Goal: Use online tool/utility: Use online tool/utility

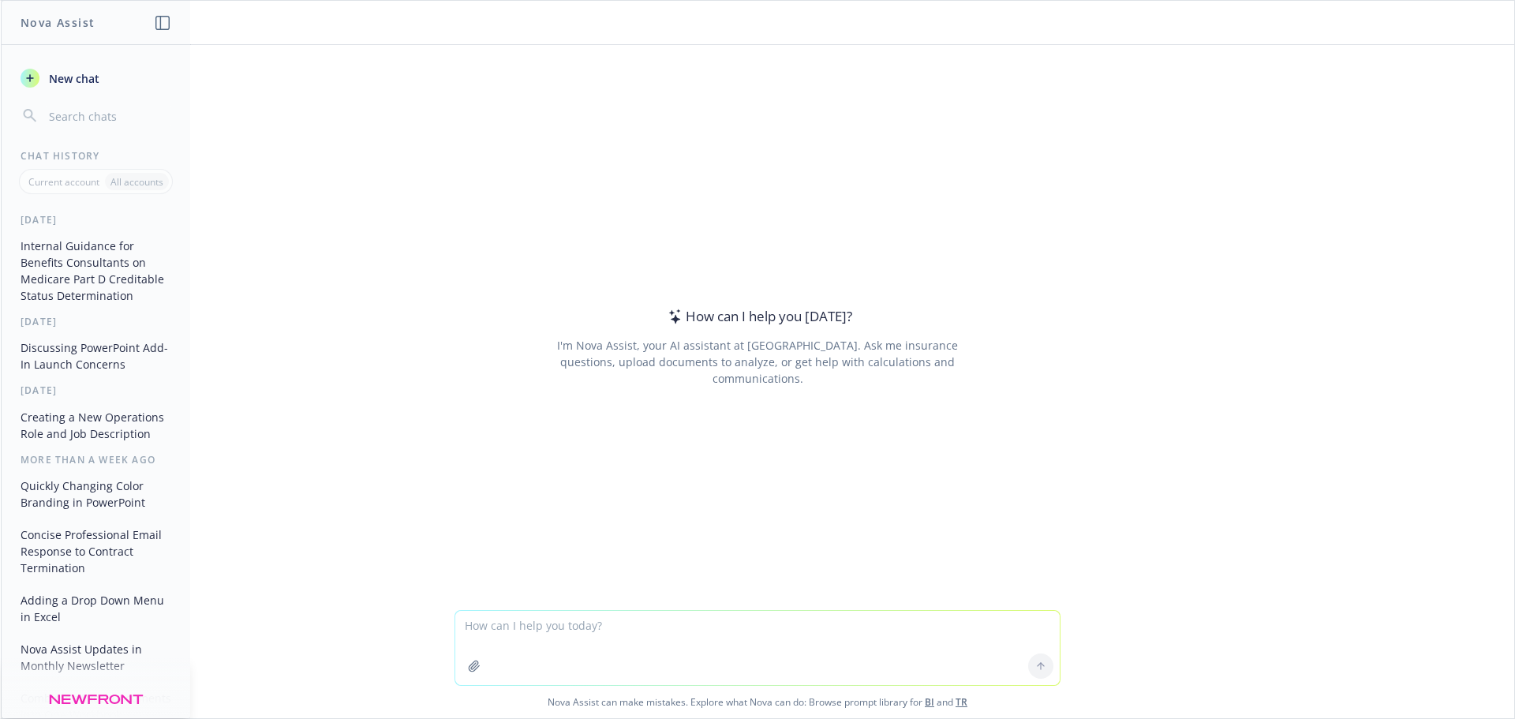
click at [540, 626] on textarea at bounding box center [757, 648] width 604 height 74
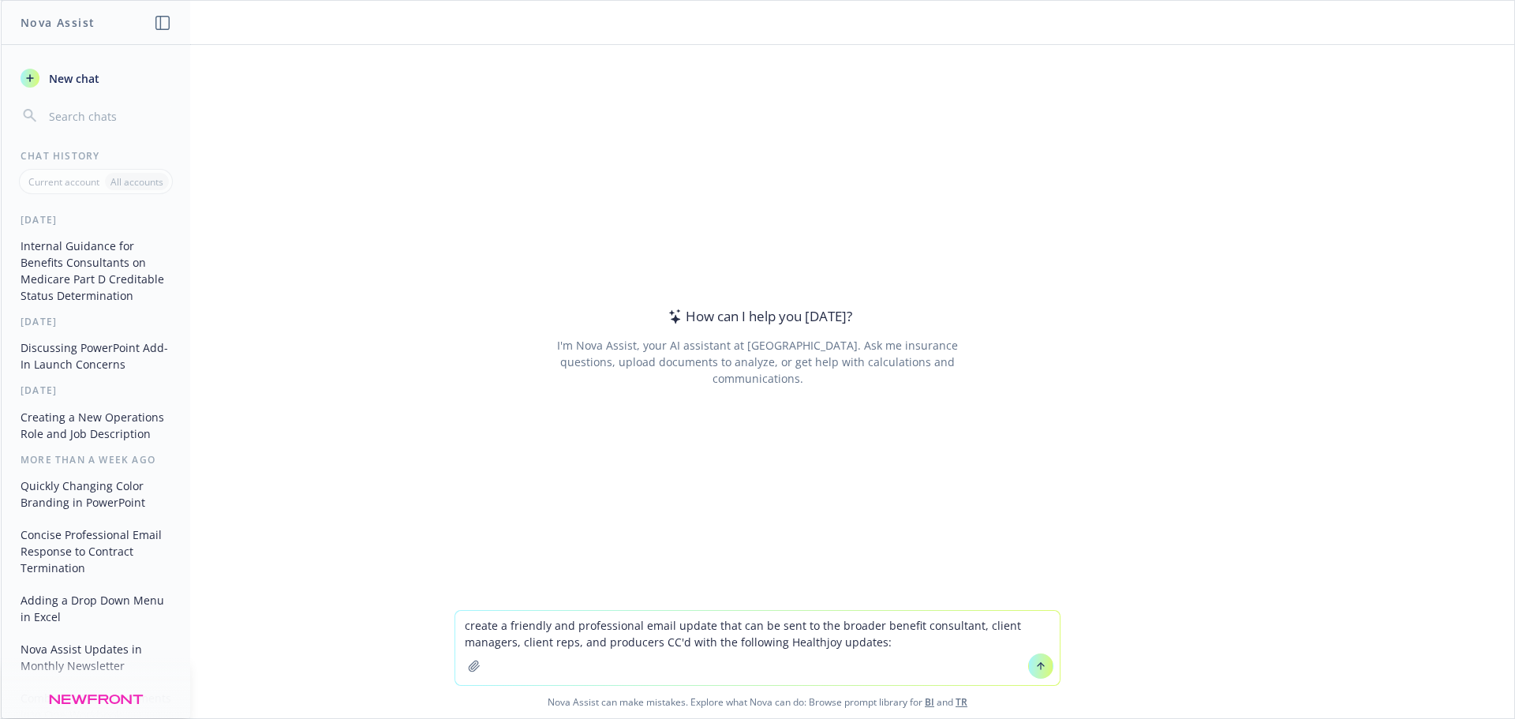
click at [895, 636] on textarea "create a friendly and professional email update that can be sent to the broader…" at bounding box center [757, 648] width 604 height 74
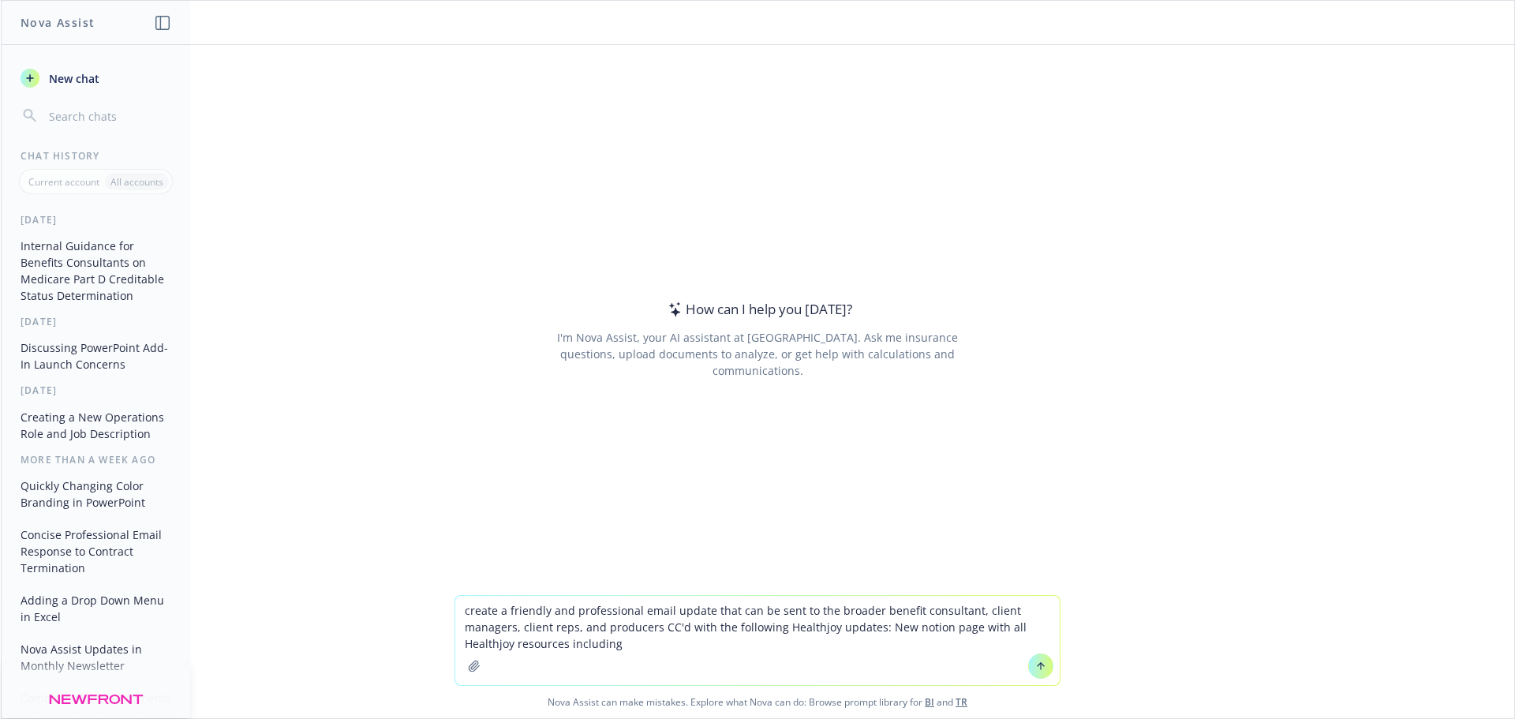
type textarea "create a friendly and professional email update that can be sent to the broader…"
click at [639, 647] on textarea "create a friendly and professional email update that can be sent to the broader…" at bounding box center [757, 640] width 604 height 89
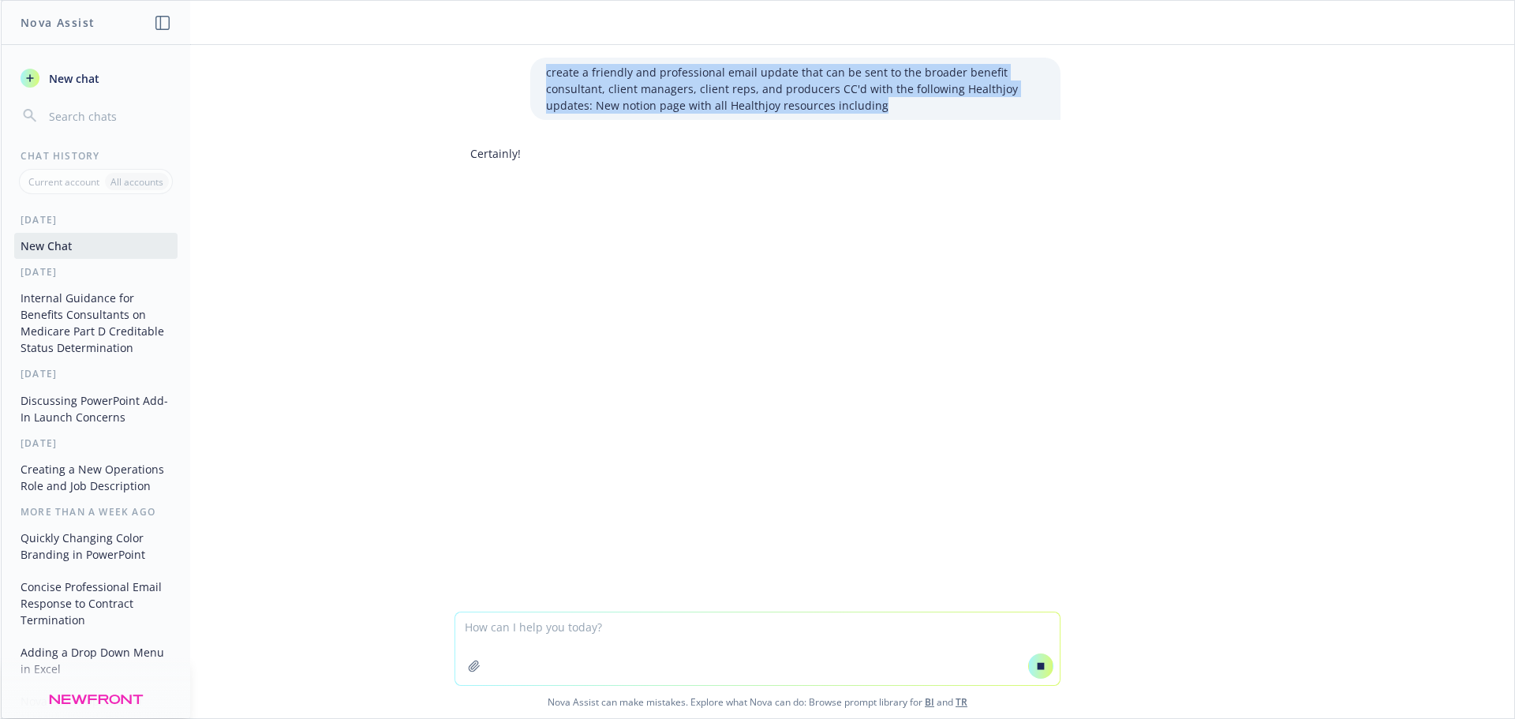
drag, startPoint x: 886, startPoint y: 102, endPoint x: 533, endPoint y: 69, distance: 354.2
click at [533, 69] on div "create a friendly and professional email update that can be sent to the broader…" at bounding box center [795, 89] width 530 height 62
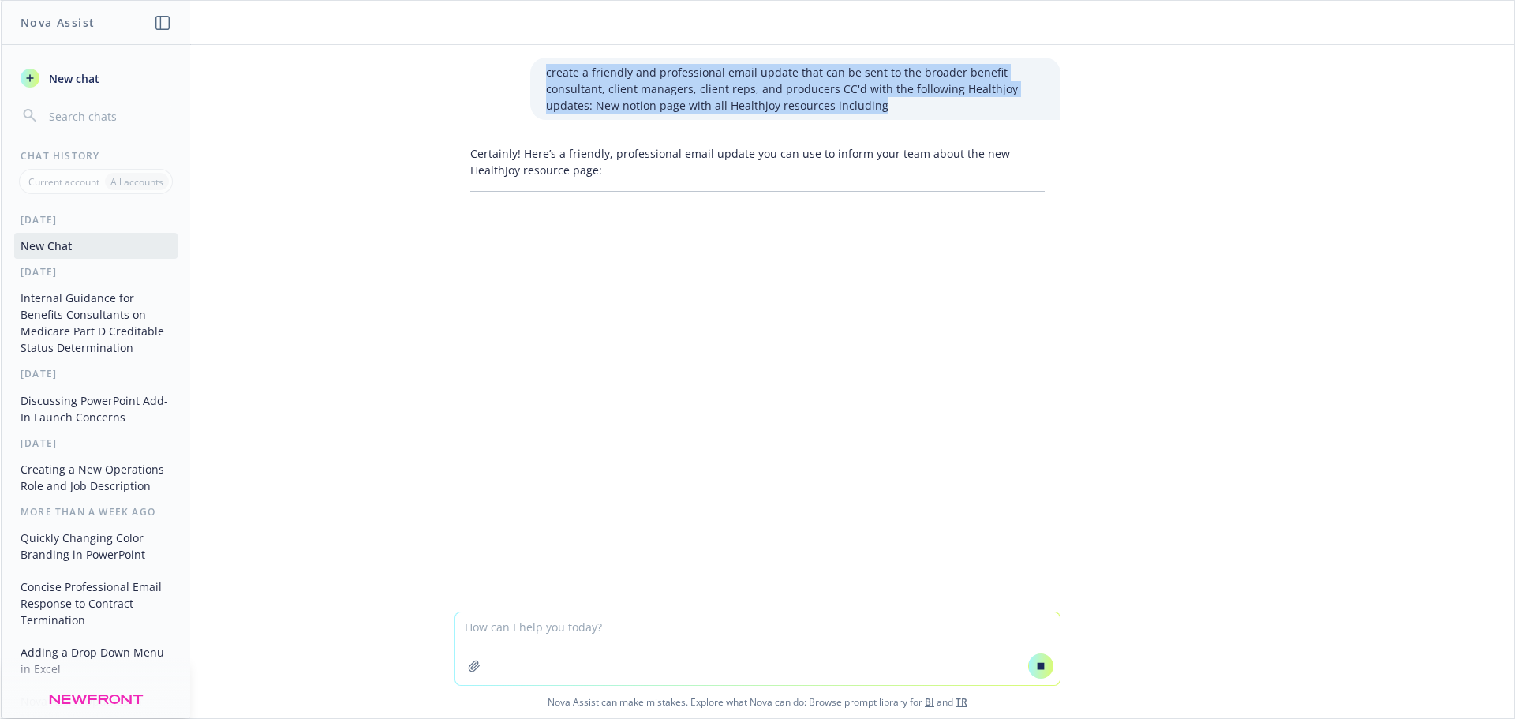
copy p "create a friendly and professional email update that can be sent to the broader…"
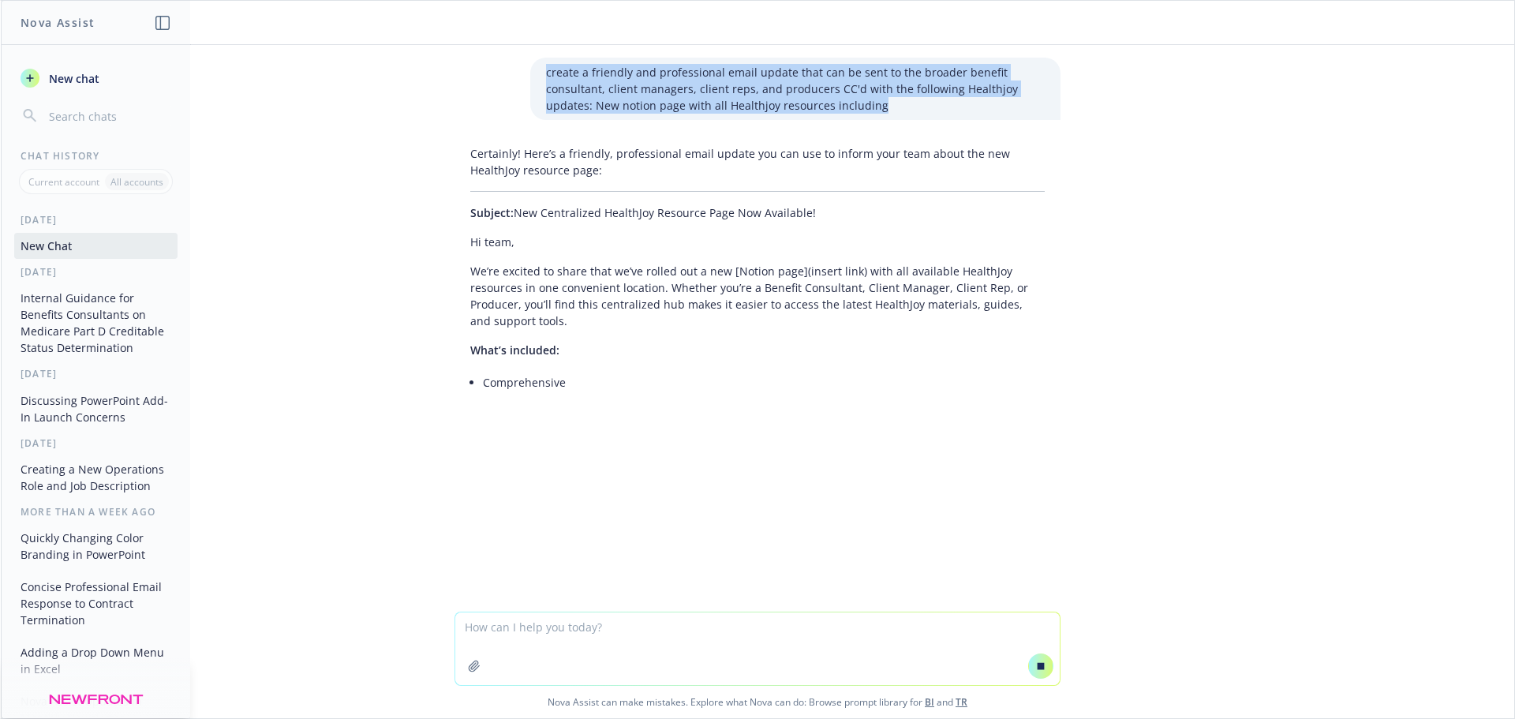
drag, startPoint x: 99, startPoint y: 241, endPoint x: 50, endPoint y: 250, distance: 49.7
click at [50, 250] on button "New Chat" at bounding box center [95, 246] width 163 height 26
drag, startPoint x: 50, startPoint y: 250, endPoint x: 38, endPoint y: 248, distance: 12.1
click at [38, 248] on button "New Chat" at bounding box center [95, 246] width 163 height 26
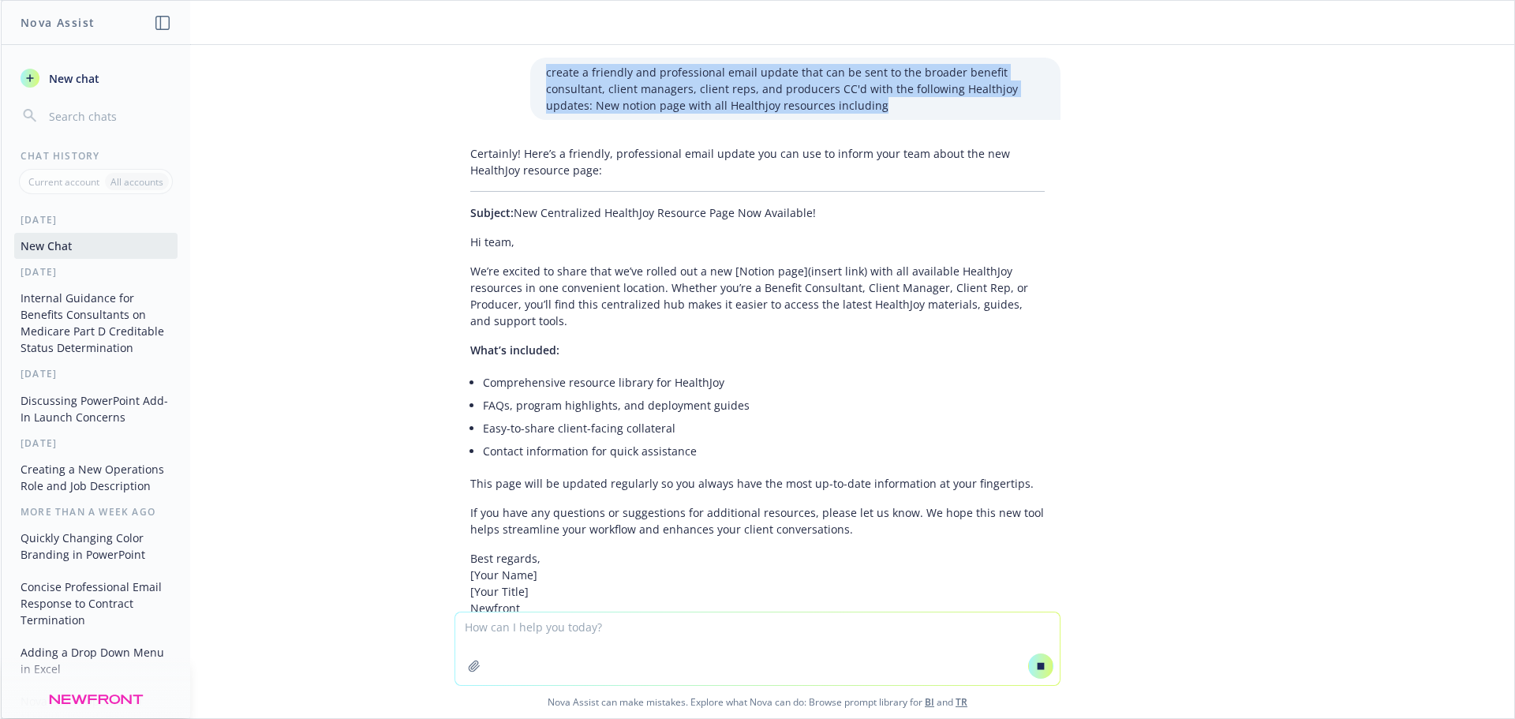
click at [80, 73] on span "New chat" at bounding box center [73, 78] width 54 height 17
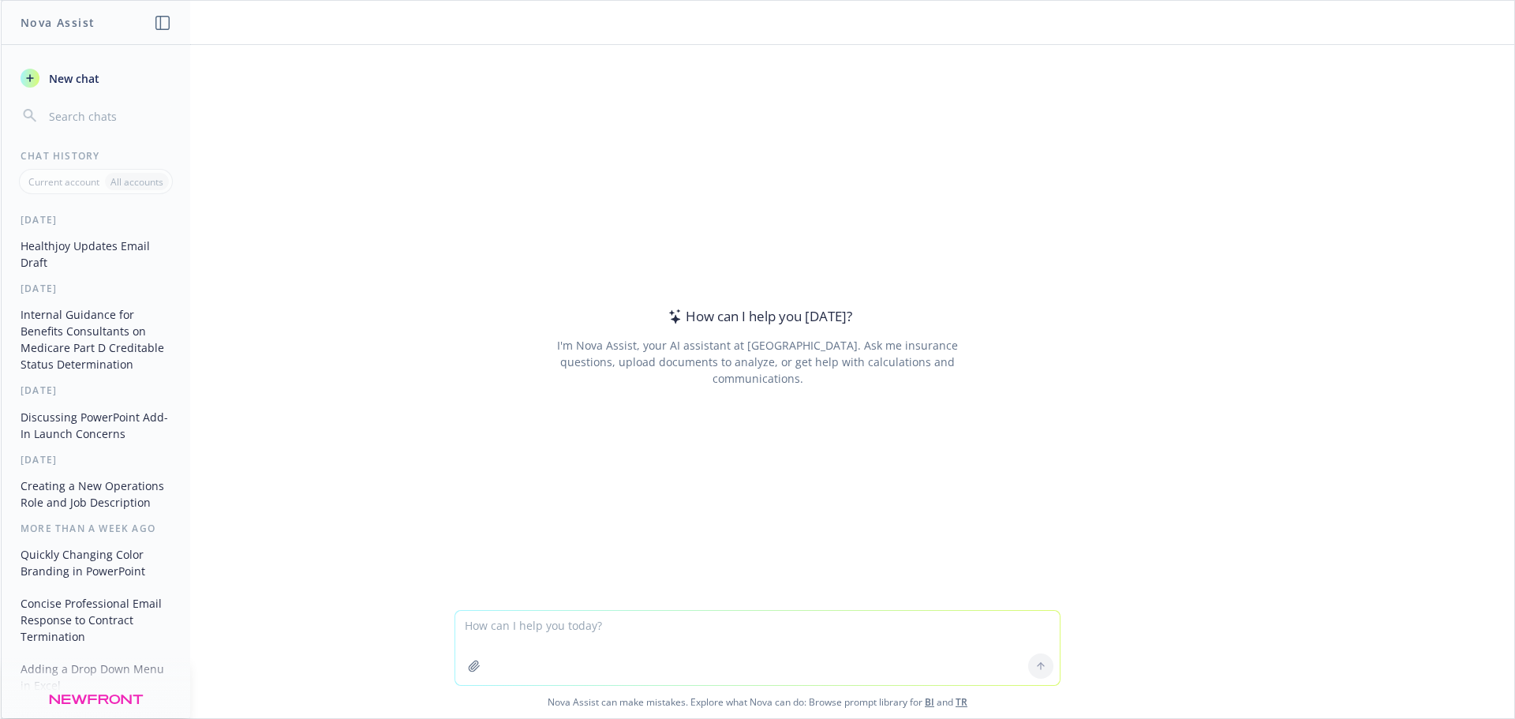
click at [573, 622] on textarea at bounding box center [757, 648] width 604 height 74
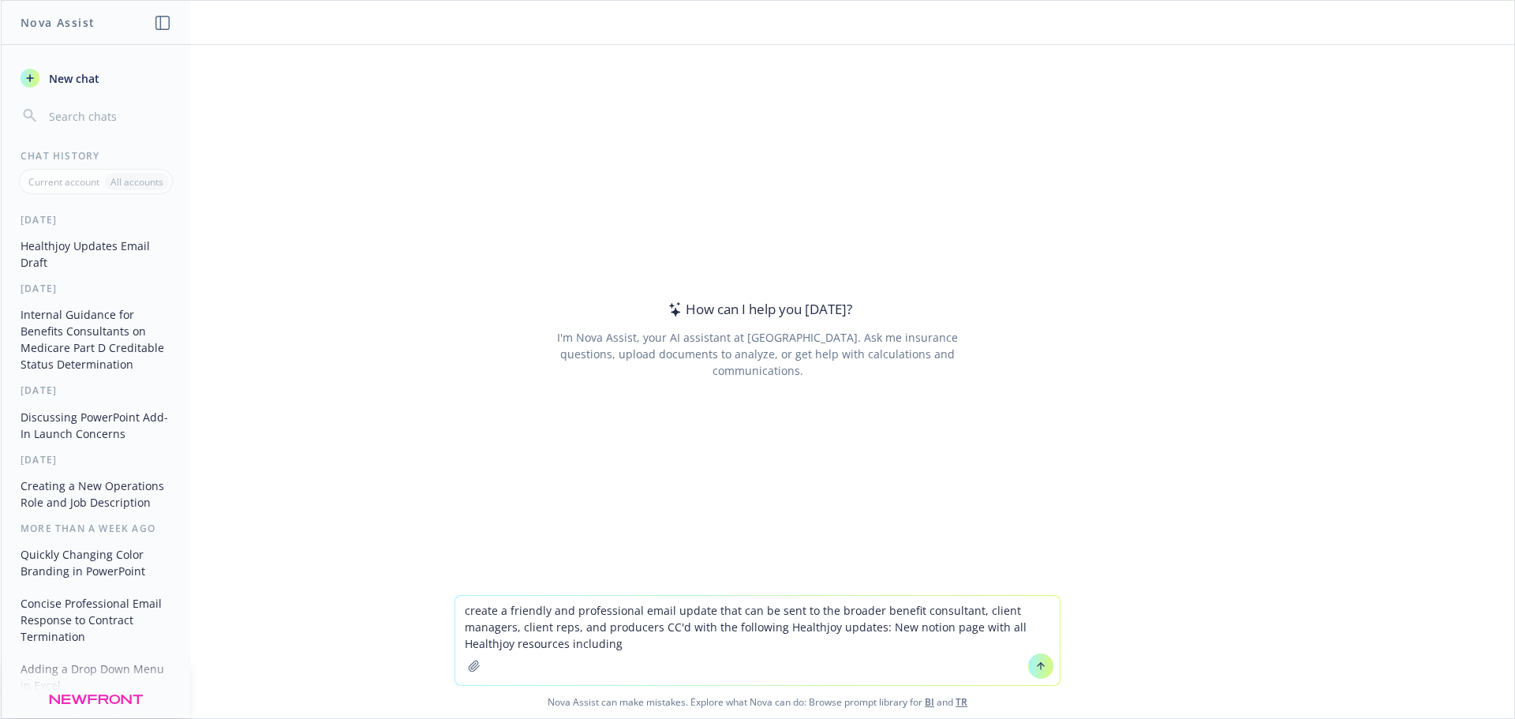
click at [615, 642] on textarea "create a friendly and professional email update that can be sent to the broader…" at bounding box center [757, 640] width 604 height 89
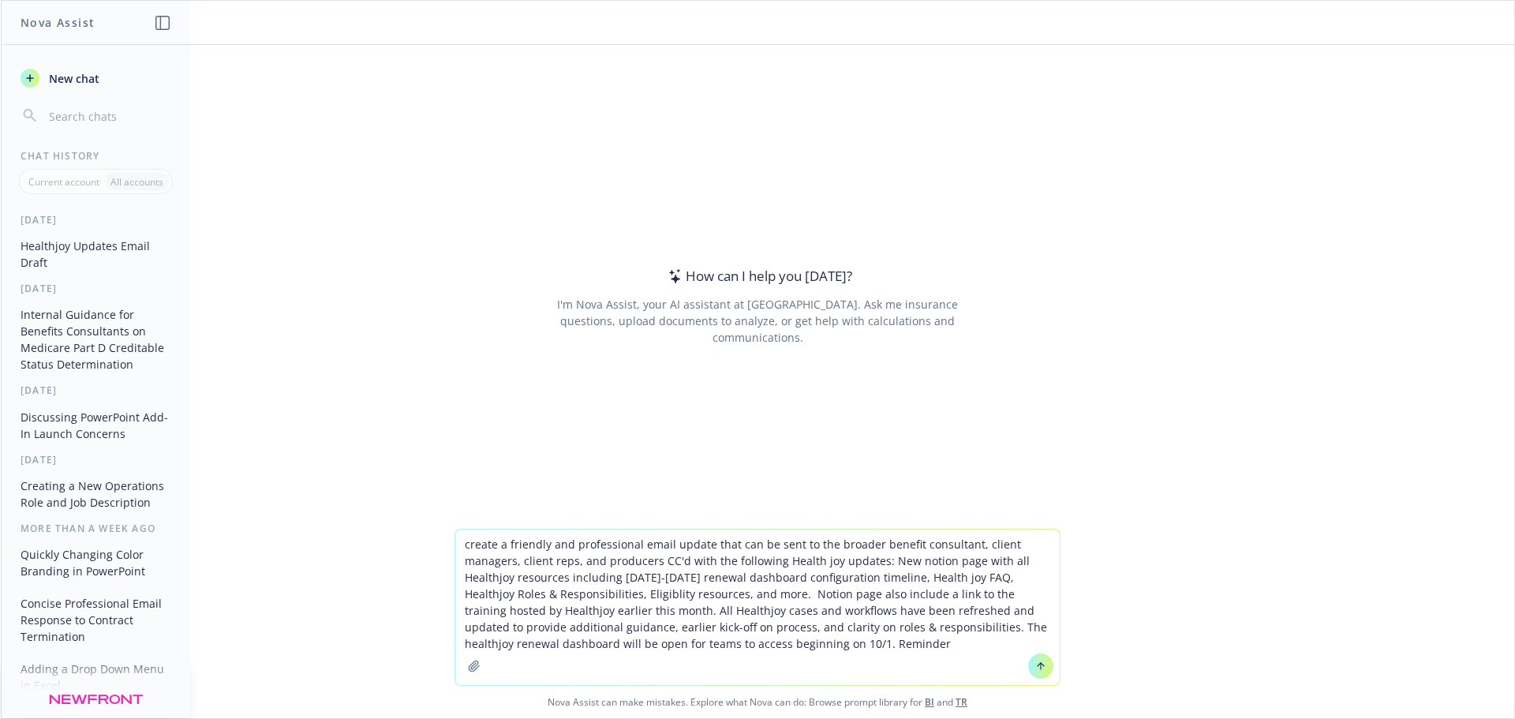
click at [846, 649] on textarea "create a friendly and professional email update that can be sent to the broader…" at bounding box center [757, 606] width 604 height 155
paste textarea "Do not make changes to HJ Dashboard until the renewal dashboard and timeline ha…"
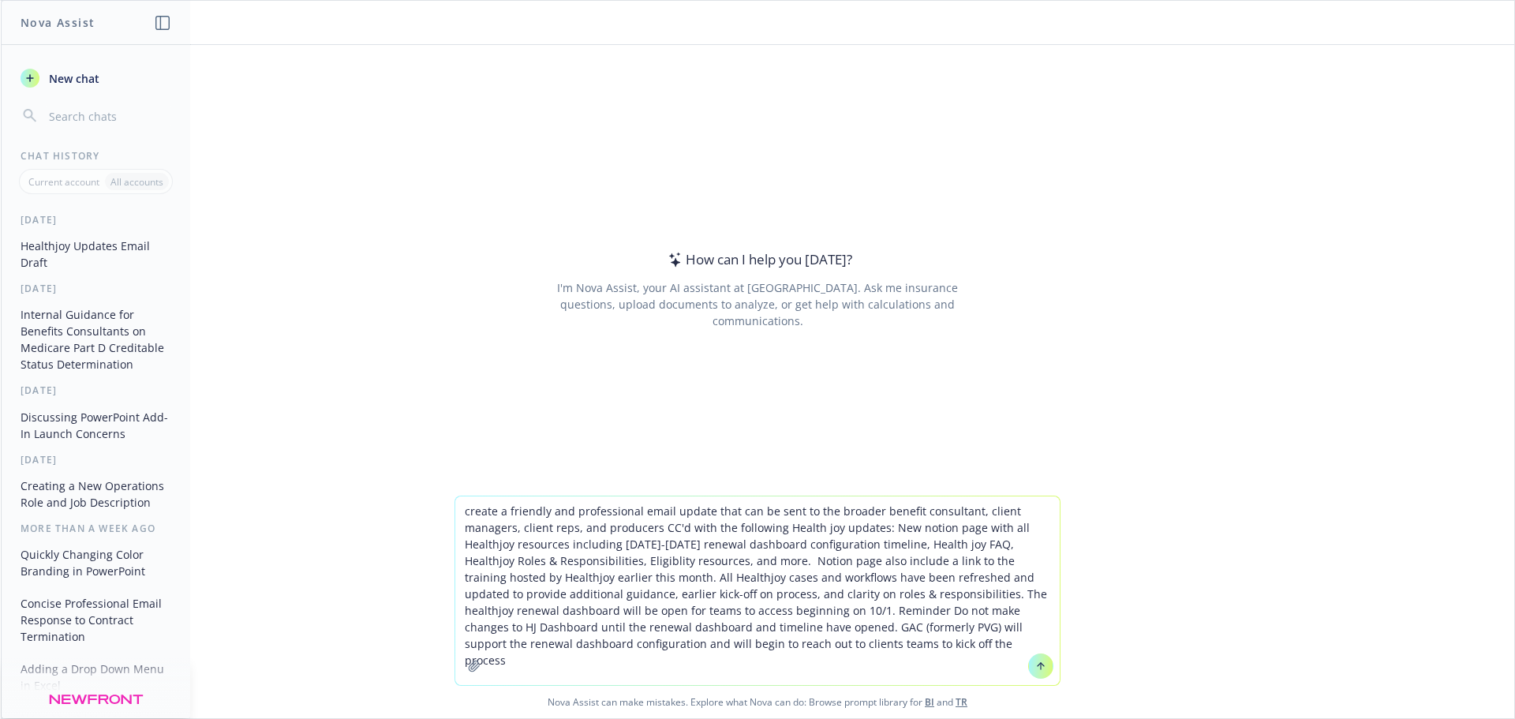
click at [877, 650] on textarea "create a friendly and professional email update that can be sent to the broader…" at bounding box center [757, 590] width 604 height 189
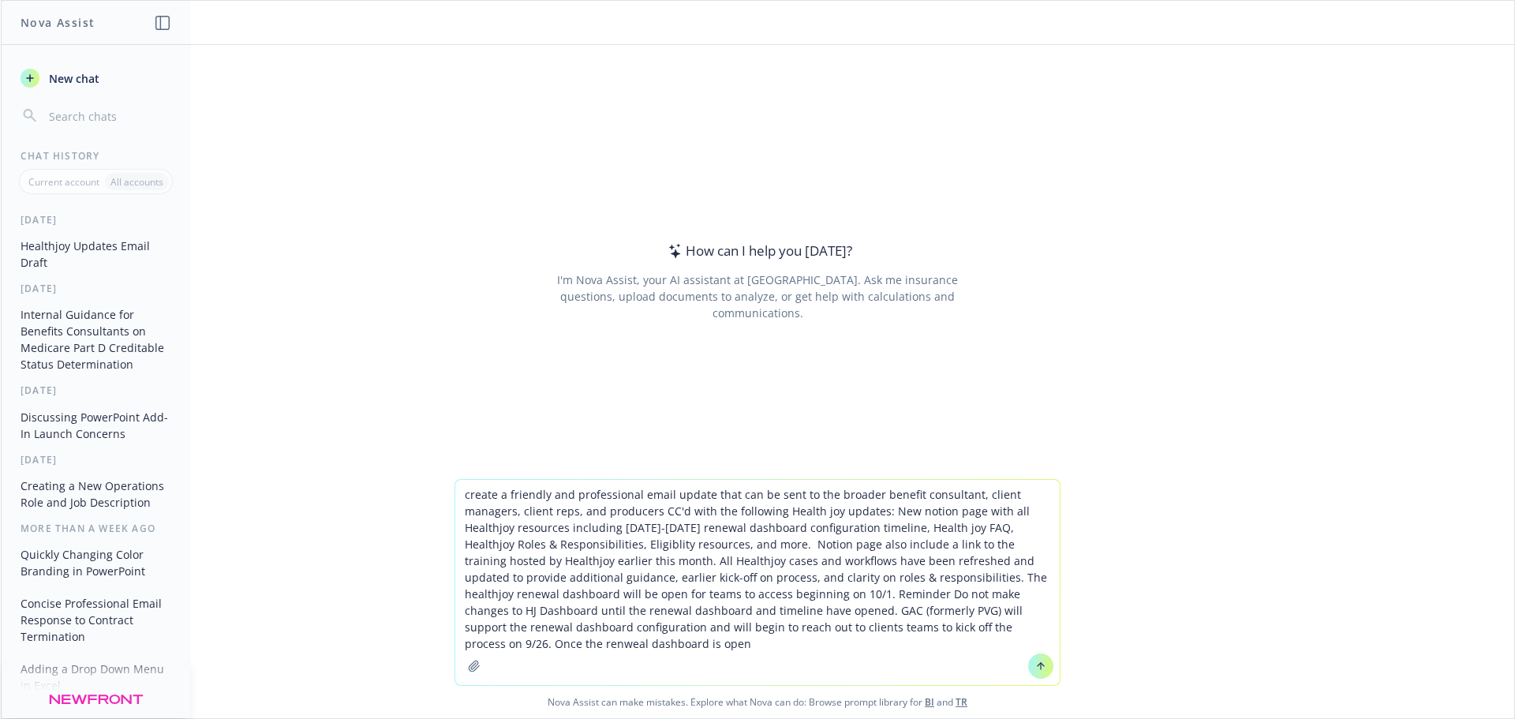
click at [596, 648] on textarea "create a friendly and professional email update that can be sent to the broader…" at bounding box center [757, 582] width 604 height 205
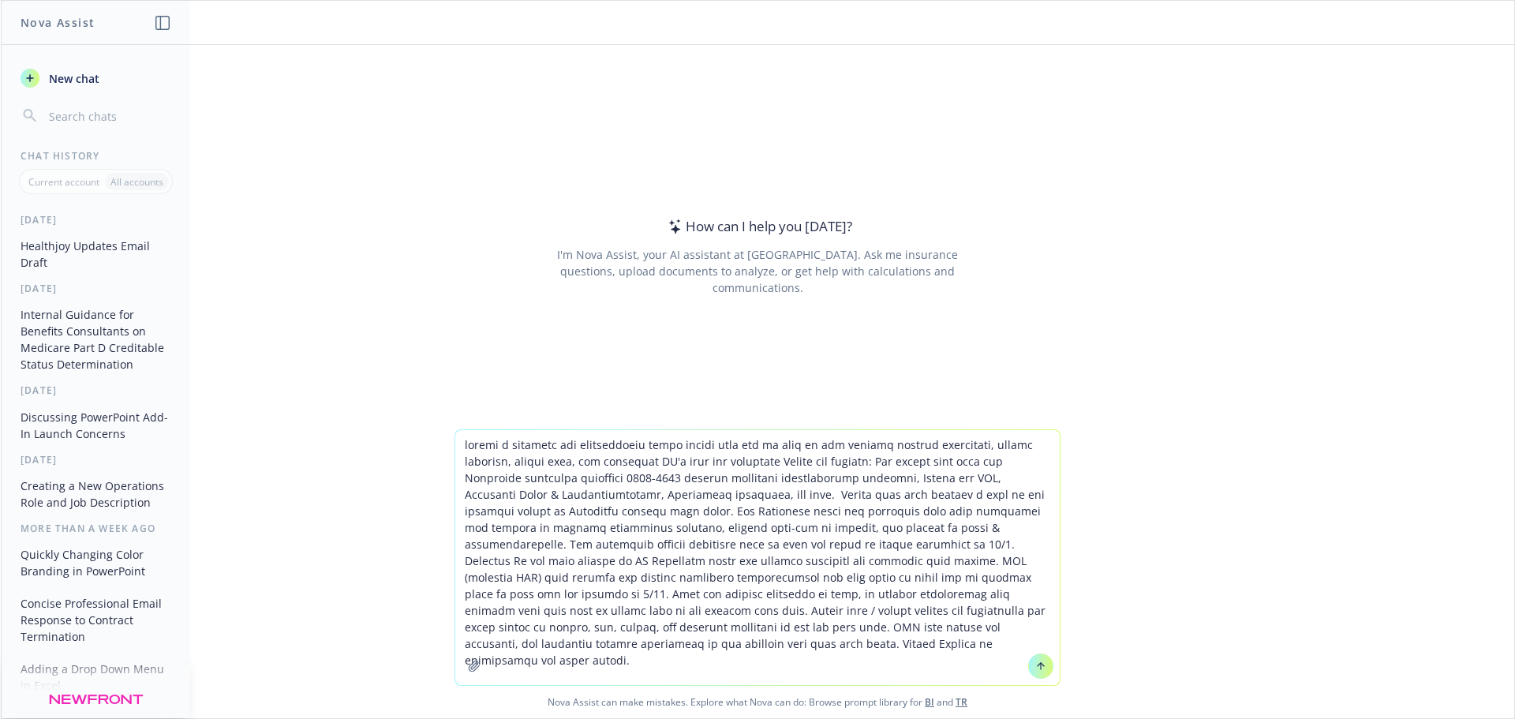
click at [548, 578] on textarea at bounding box center [757, 557] width 604 height 255
type textarea "create a friendly and professional email update that can be sent to the broader…"
click at [1033, 672] on button at bounding box center [1040, 665] width 25 height 25
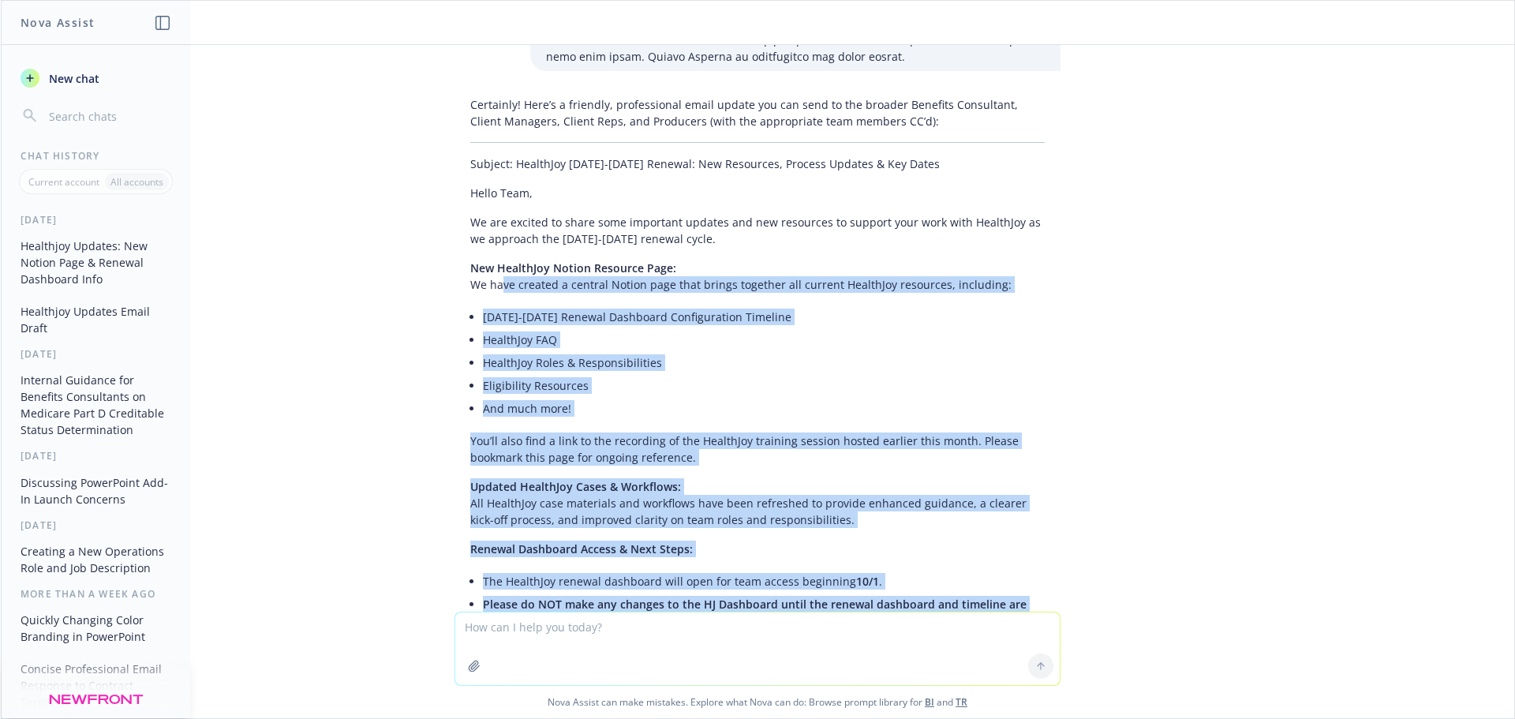
scroll to position [224, 0]
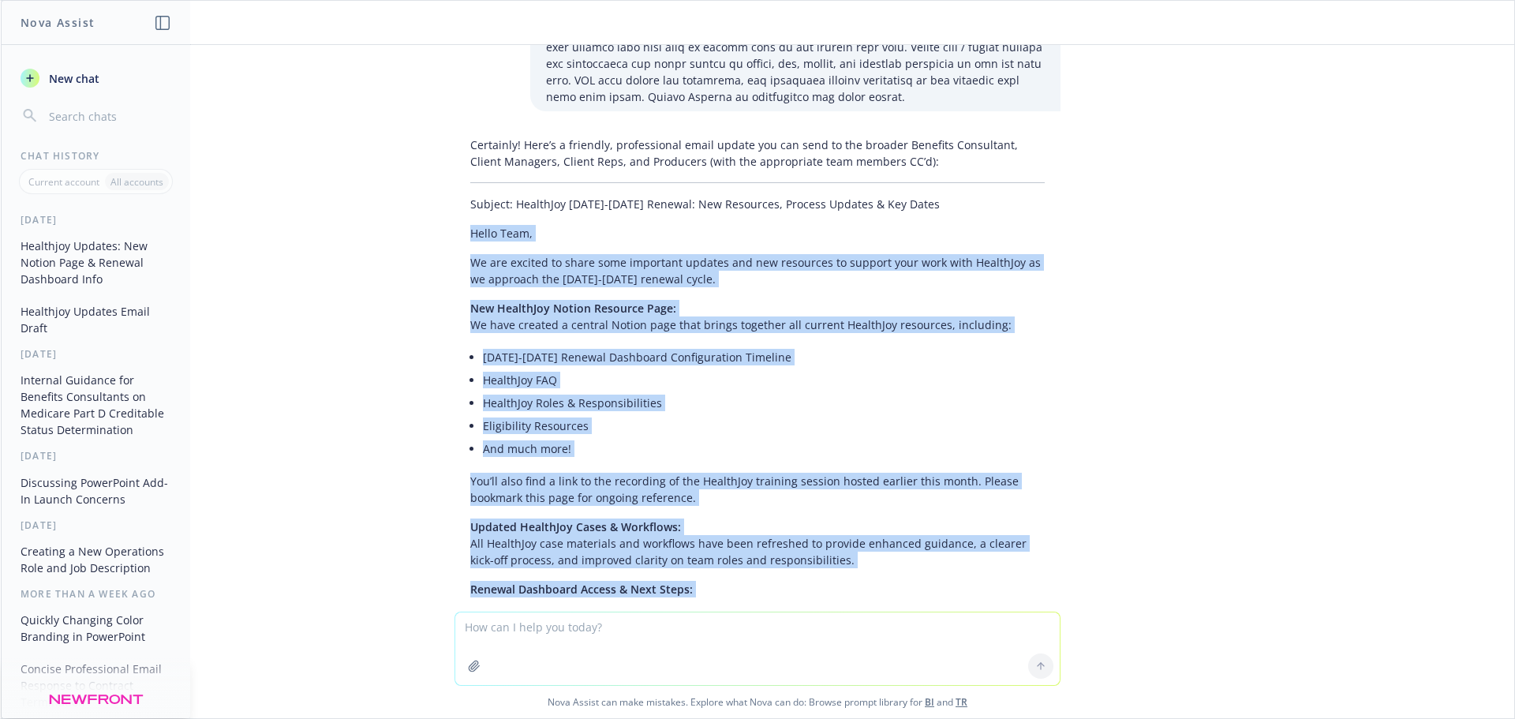
drag, startPoint x: 716, startPoint y: 432, endPoint x: 432, endPoint y: 218, distance: 356.1
click at [442, 218] on div "Certainly! Here’s a friendly, professional email update you can send to the bro…" at bounding box center [757, 596] width 631 height 933
copy div "Lorem Ipsu, Do sit ametcon ad elits doei temporinc utlabor etd mag aliquaeni ad…"
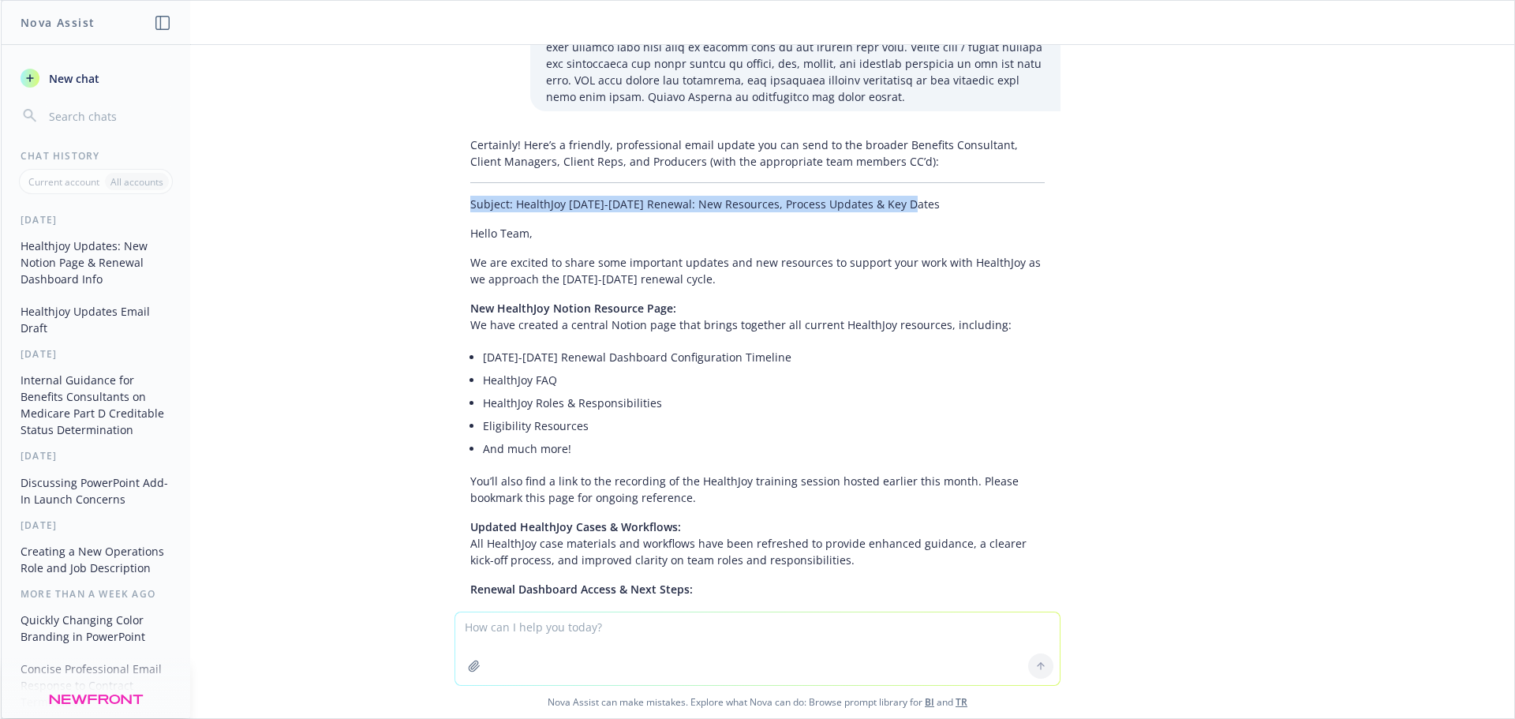
drag, startPoint x: 460, startPoint y: 192, endPoint x: 925, endPoint y: 198, distance: 465.5
click at [925, 198] on div "Certainly! Here’s a friendly, professional email update you can send to the bro…" at bounding box center [757, 582] width 606 height 905
copy p "Subject: HealthJoy [DATE]-[DATE] Renewal: New Resources, Process Updates & Key …"
